Goal: Task Accomplishment & Management: Use online tool/utility

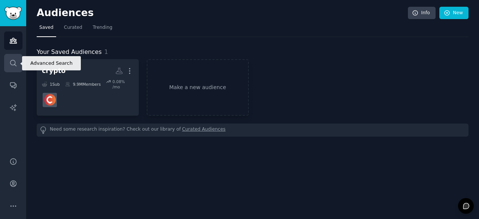
click at [14, 65] on icon "Sidebar" at bounding box center [13, 63] width 8 height 8
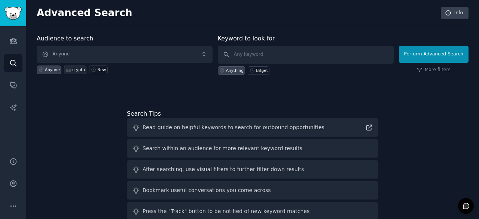
click at [73, 68] on div "crypto" at bounding box center [78, 69] width 13 height 5
click at [421, 56] on button "Perform Advanced Search" at bounding box center [434, 54] width 70 height 17
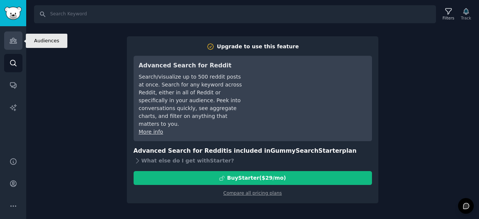
click at [16, 37] on icon "Sidebar" at bounding box center [13, 41] width 8 height 8
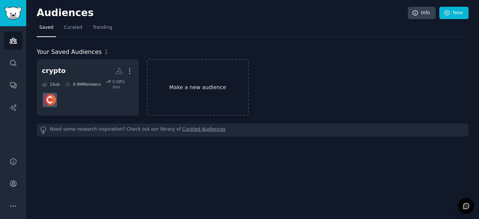
click at [205, 67] on link "Make a new audience" at bounding box center [198, 87] width 102 height 57
